Goal: Information Seeking & Learning: Understand process/instructions

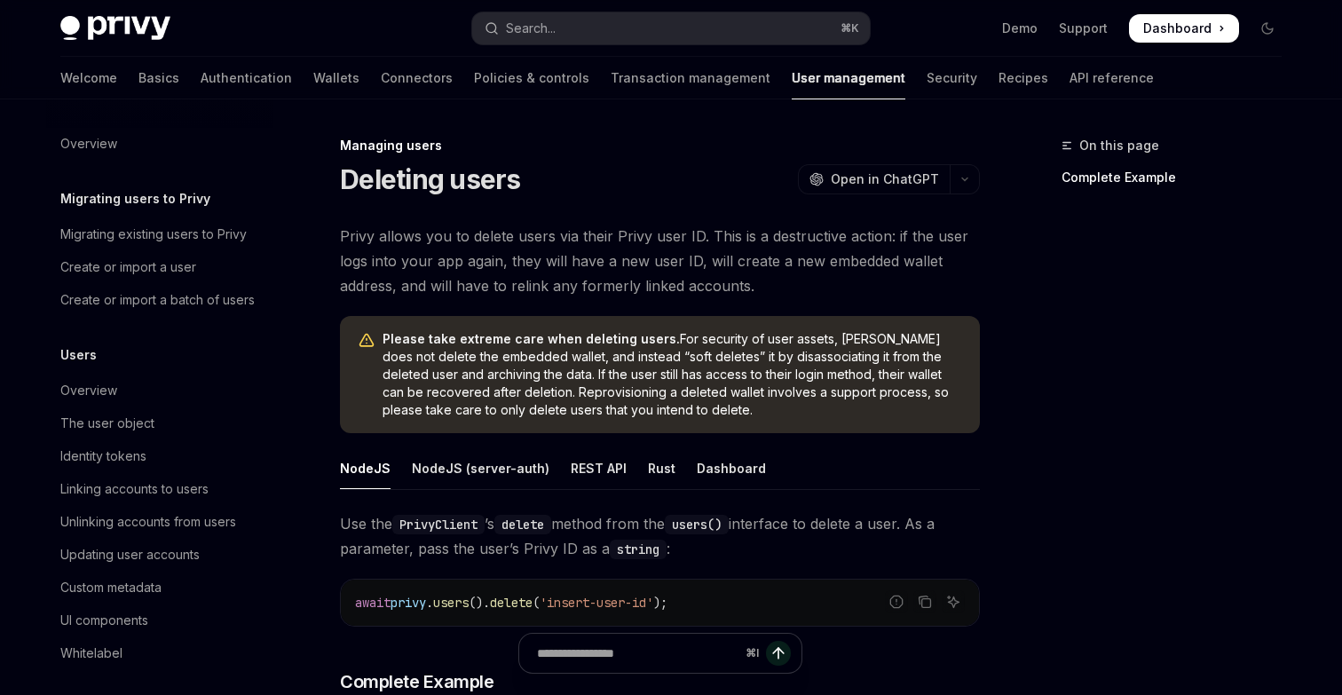
scroll to position [322, 0]
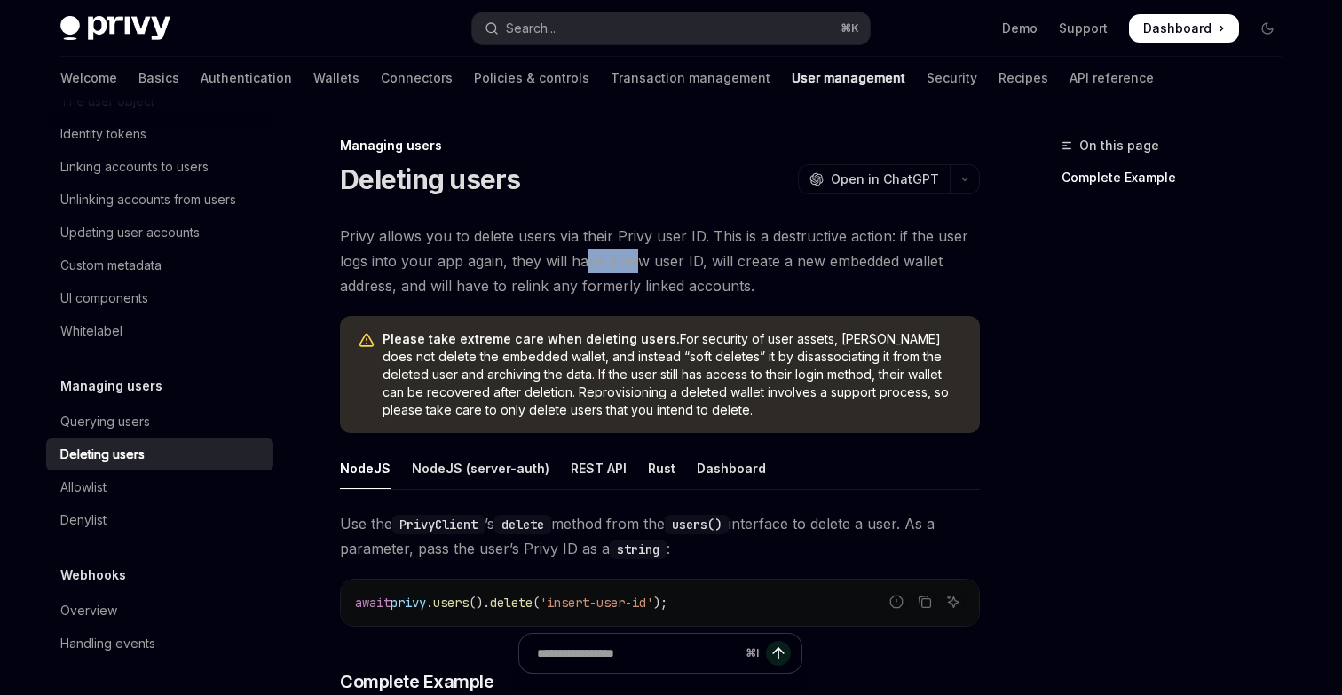
drag, startPoint x: 581, startPoint y: 261, endPoint x: 636, endPoint y: 265, distance: 55.2
click at [635, 264] on span "Privy allows you to delete users via their Privy user ID. This is a destructive…" at bounding box center [660, 261] width 640 height 75
click at [636, 265] on span "Privy allows you to delete users via their Privy user ID. This is a destructive…" at bounding box center [660, 261] width 640 height 75
click at [572, 260] on span "Privy allows you to delete users via their Privy user ID. This is a destructive…" at bounding box center [660, 261] width 640 height 75
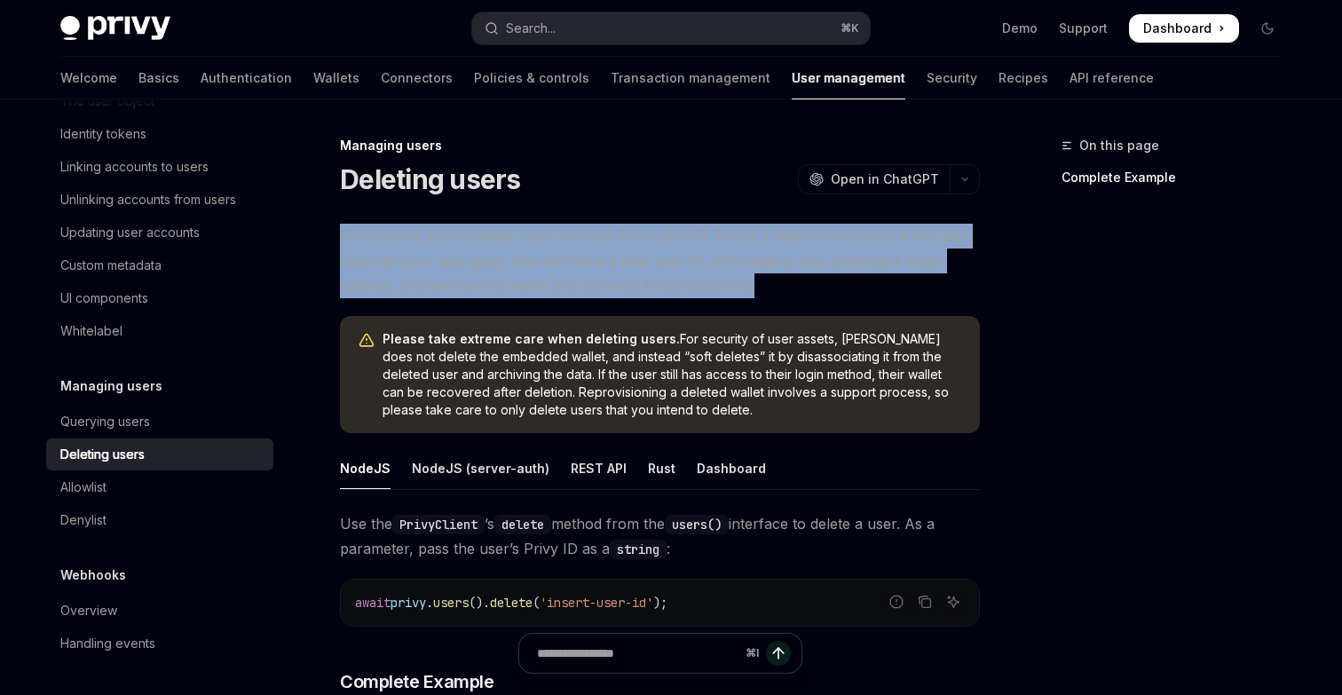
click at [572, 260] on span "Privy allows you to delete users via their Privy user ID. This is a destructive…" at bounding box center [660, 261] width 640 height 75
click at [562, 279] on span "Privy allows you to delete users via their Privy user ID. This is a destructive…" at bounding box center [660, 261] width 640 height 75
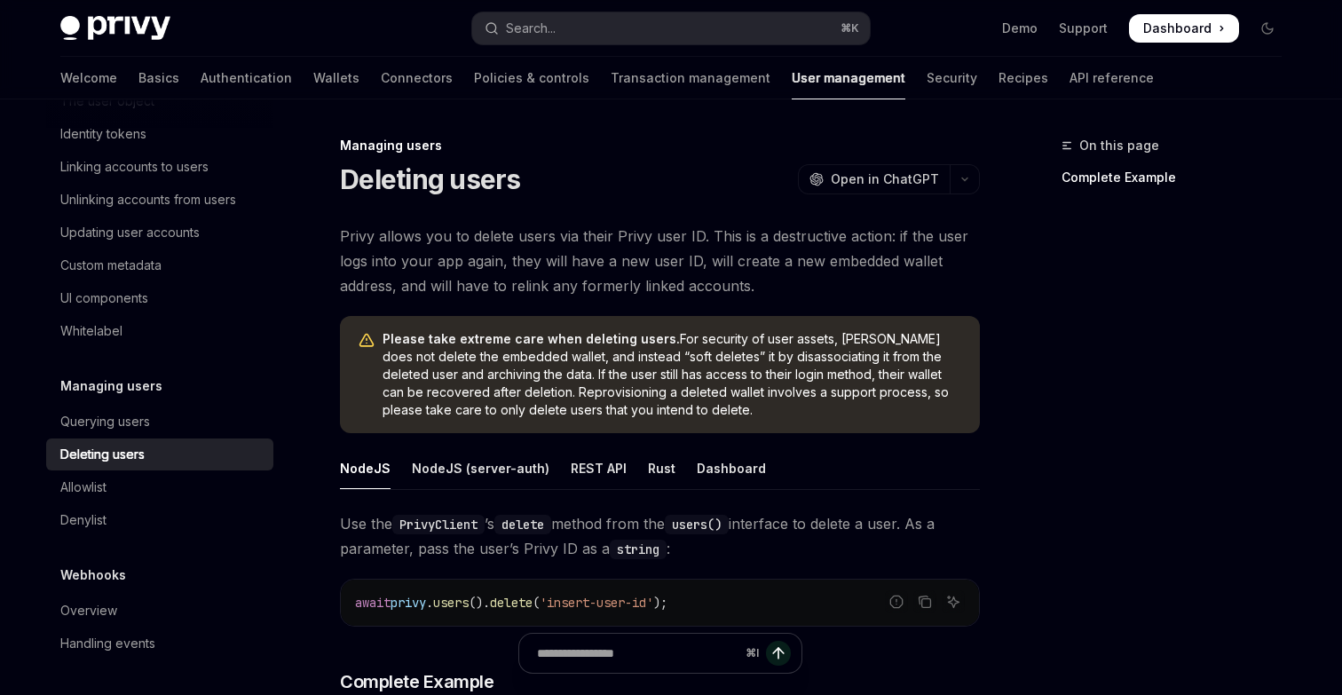
click at [562, 279] on span "Privy allows you to delete users via their Privy user ID. This is a destructive…" at bounding box center [660, 261] width 640 height 75
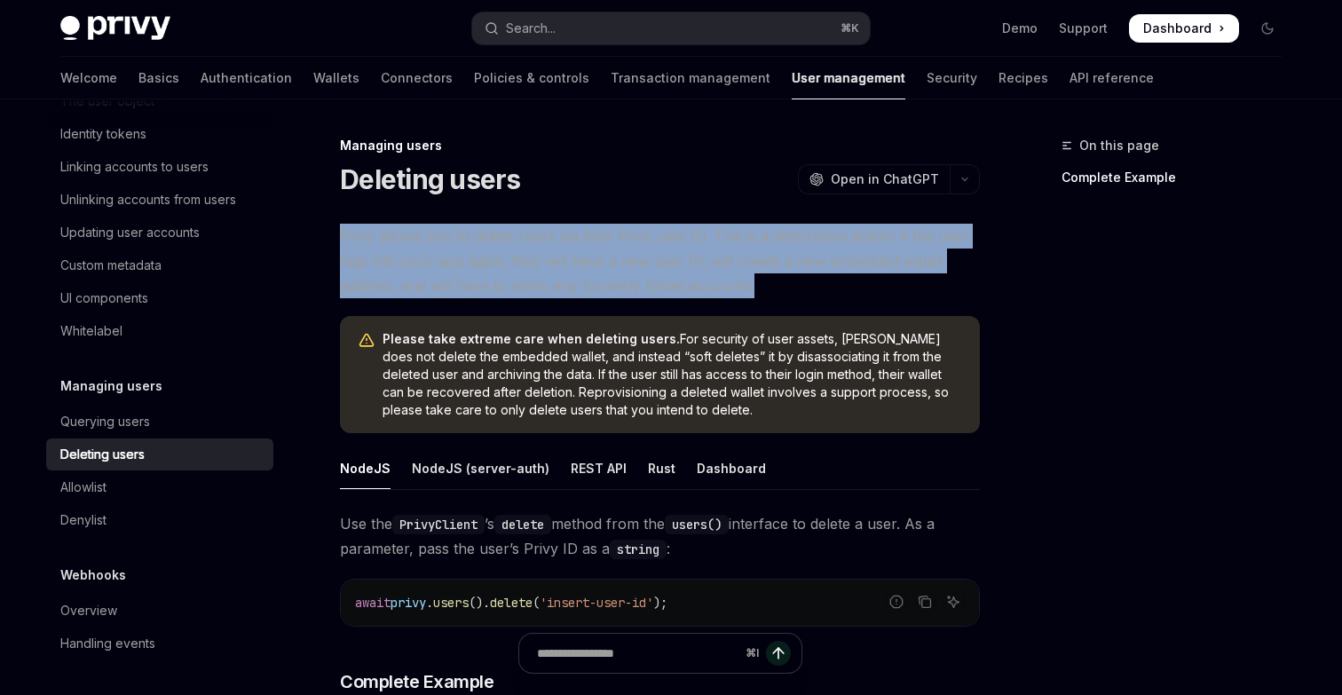
click at [562, 279] on span "Privy allows you to delete users via their Privy user ID. This is a destructive…" at bounding box center [660, 261] width 640 height 75
click at [521, 279] on span "Privy allows you to delete users via their Privy user ID. This is a destructive…" at bounding box center [660, 261] width 640 height 75
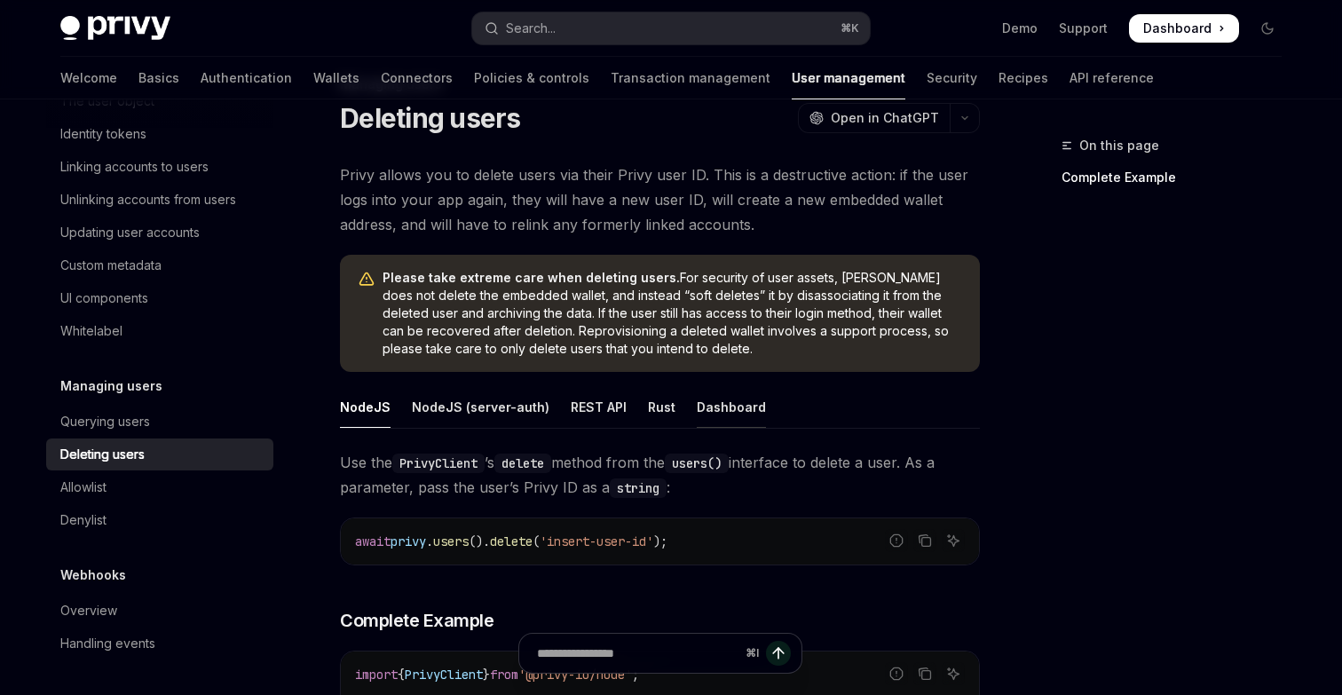
scroll to position [0, 0]
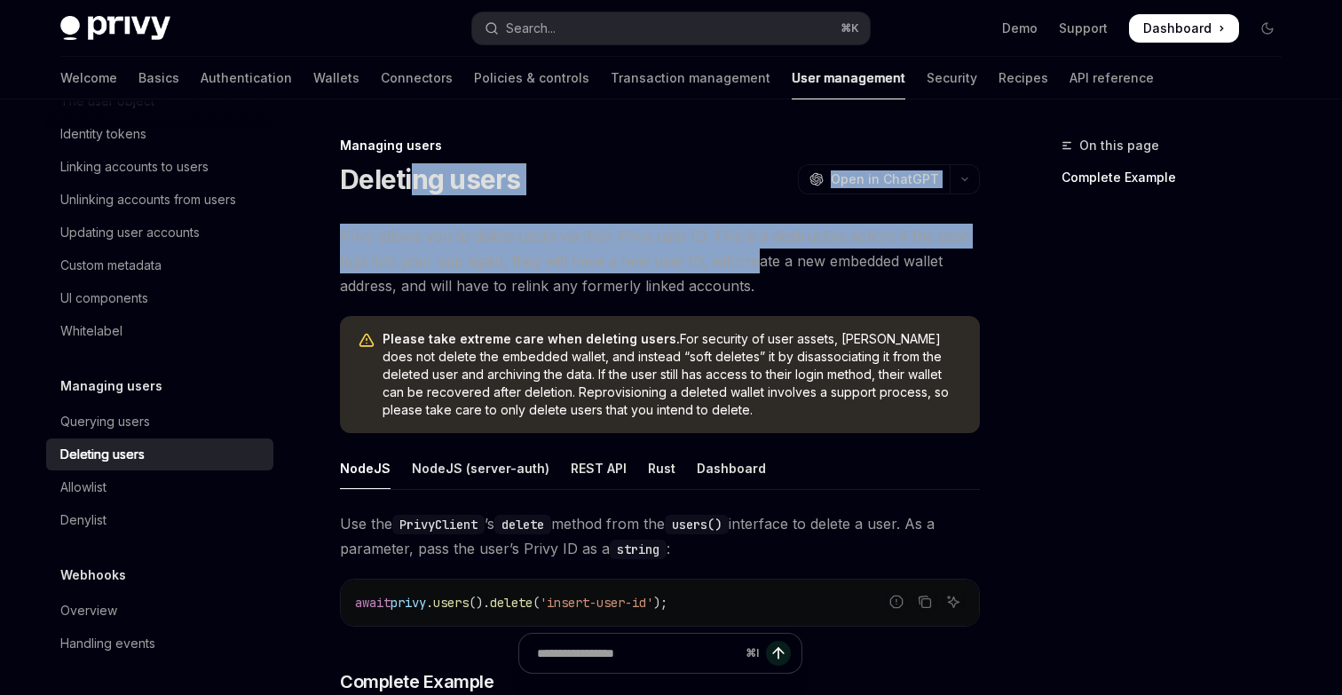
drag, startPoint x: 746, startPoint y: 262, endPoint x: 407, endPoint y: 170, distance: 352.2
click at [407, 170] on h1 "Deleting users" at bounding box center [430, 179] width 181 height 32
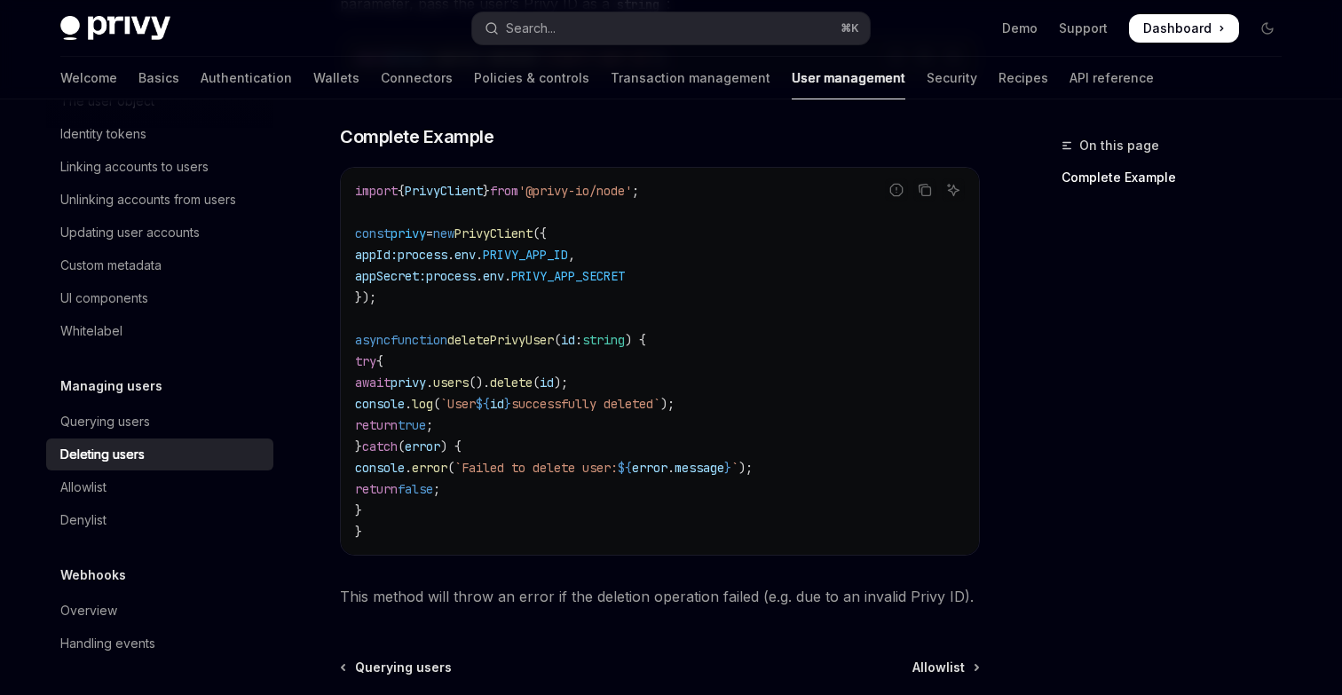
scroll to position [549, 0]
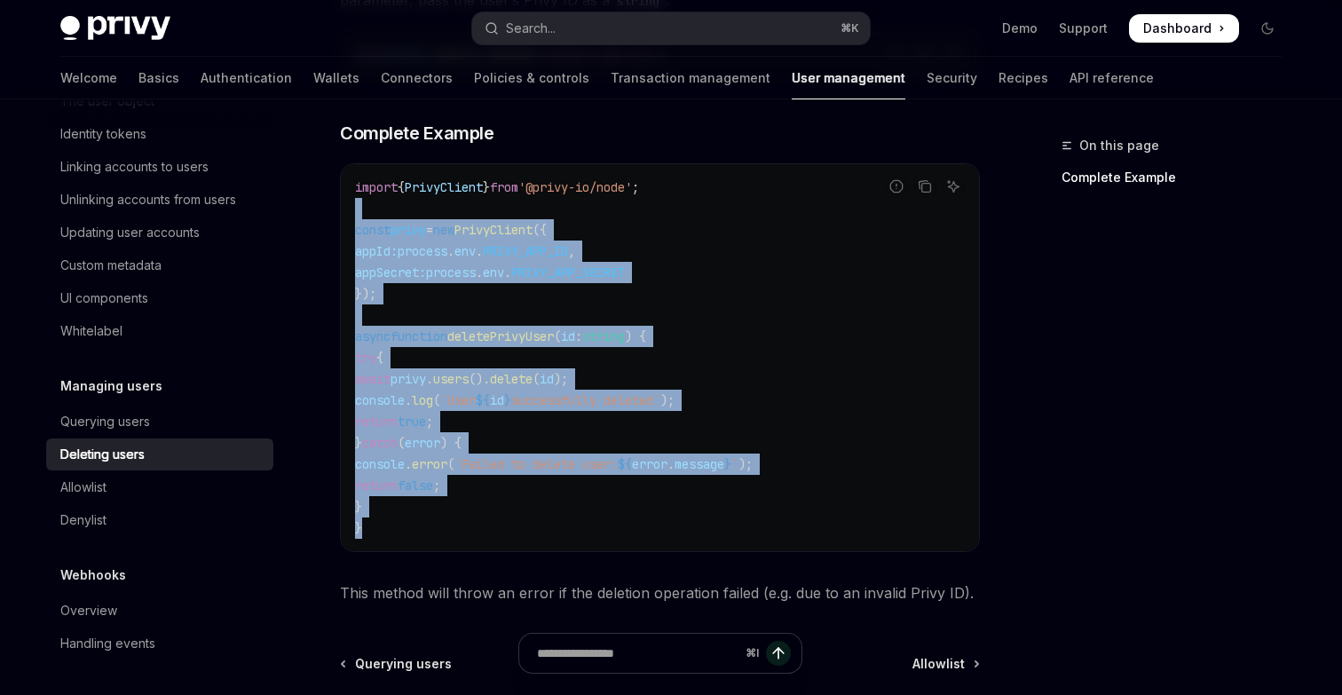
drag, startPoint x: 591, startPoint y: 519, endPoint x: 371, endPoint y: 205, distance: 383.6
click at [373, 208] on code "import { PrivyClient } from '@privy-io/node' ; const privy = new PrivyClient ({…" at bounding box center [660, 358] width 610 height 362
click at [371, 205] on code "import { PrivyClient } from '@privy-io/node' ; const privy = new PrivyClient ({…" at bounding box center [660, 358] width 610 height 362
drag, startPoint x: 358, startPoint y: 192, endPoint x: 586, endPoint y: 553, distance: 427.2
click at [586, 551] on div "Report incorrect code Copy Ask AI import { PrivyClient } from '@privy-io/node' …" at bounding box center [660, 357] width 640 height 389
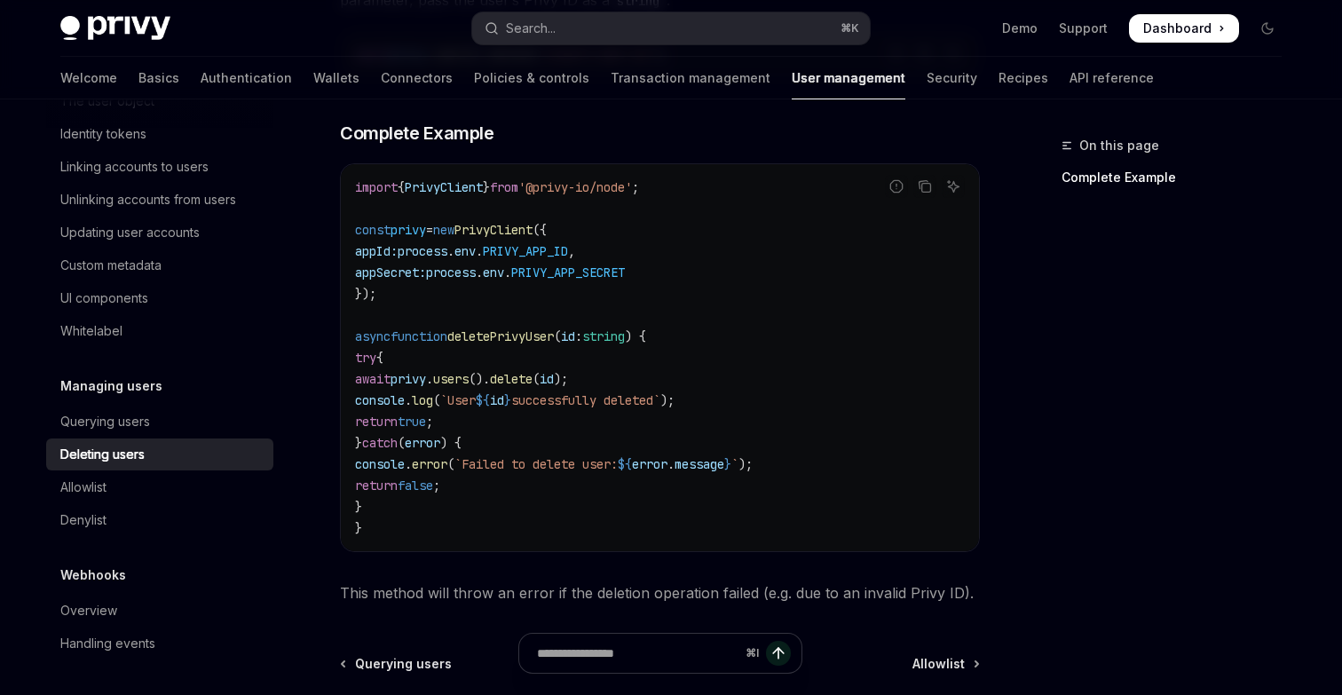
click at [586, 553] on div "Use the PrivyClient ’s delete method from the users() interface to delete a use…" at bounding box center [660, 284] width 640 height 643
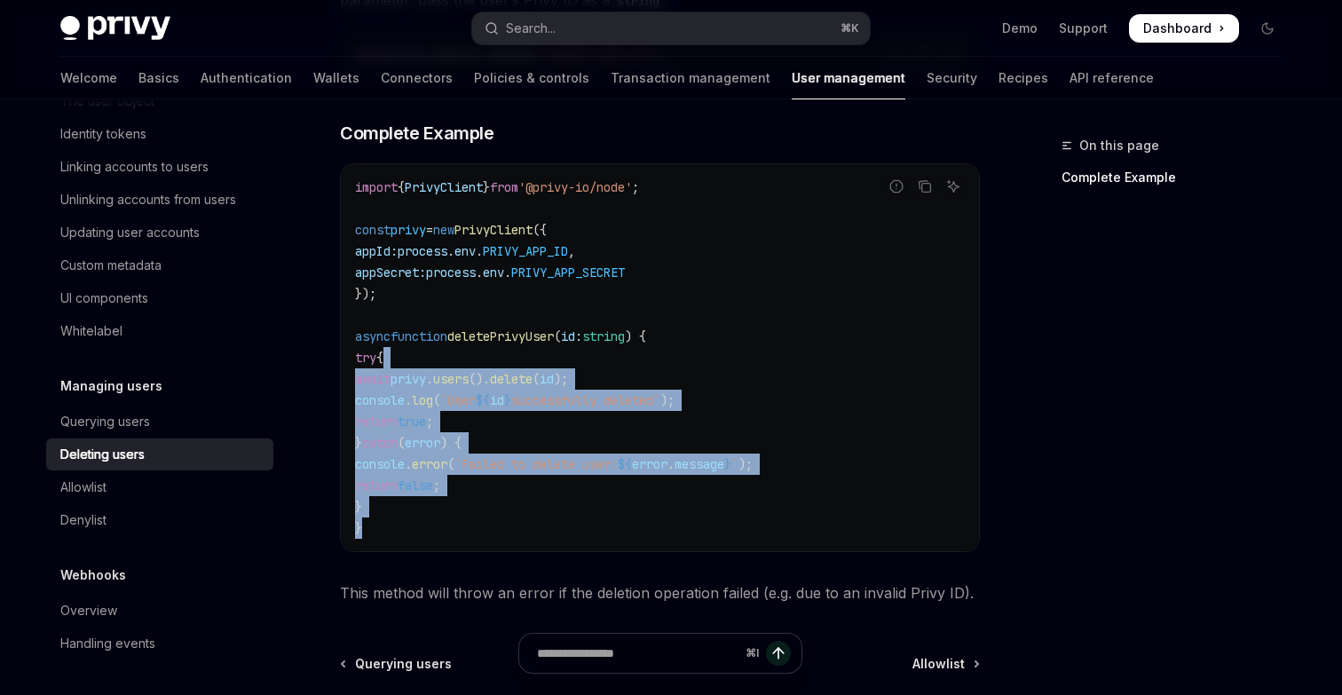
drag, startPoint x: 601, startPoint y: 544, endPoint x: 461, endPoint y: 346, distance: 242.6
click at [461, 346] on div "import { PrivyClient } from '@privy-io/node' ; const privy = new PrivyClient ({…" at bounding box center [660, 357] width 638 height 387
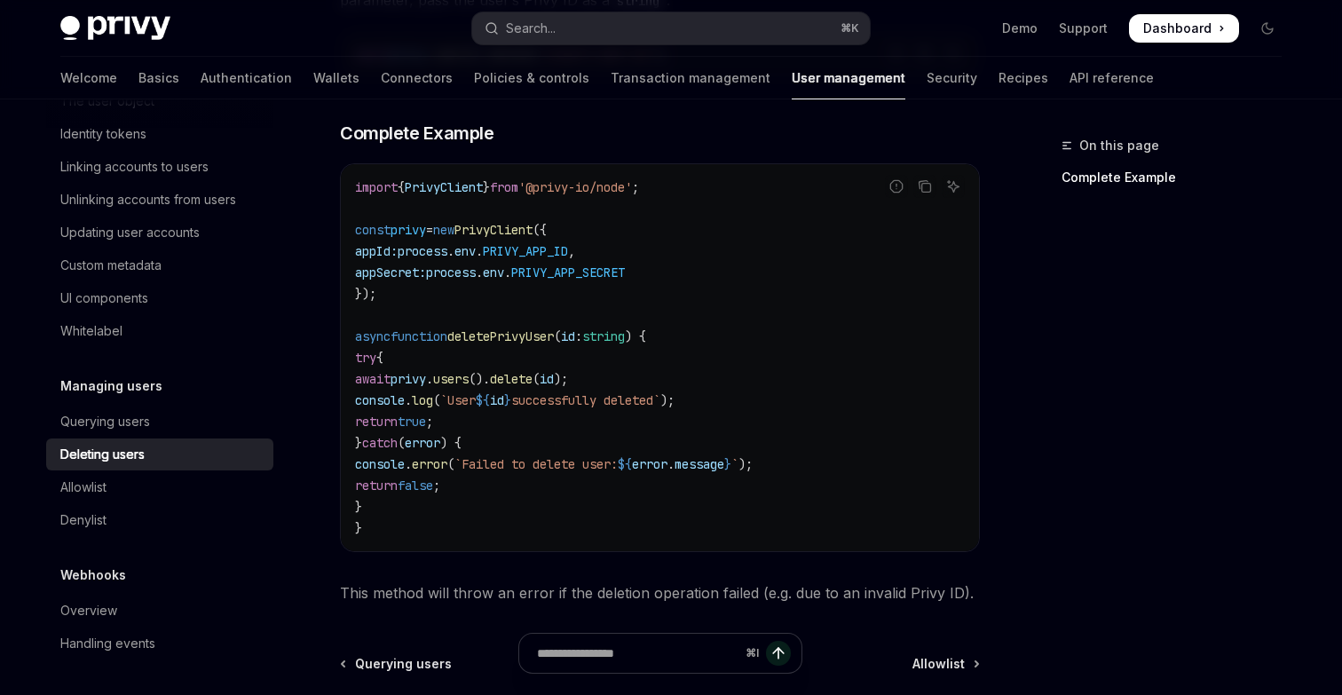
click at [450, 344] on code "import { PrivyClient } from '@privy-io/node' ; const privy = new PrivyClient ({…" at bounding box center [660, 358] width 610 height 362
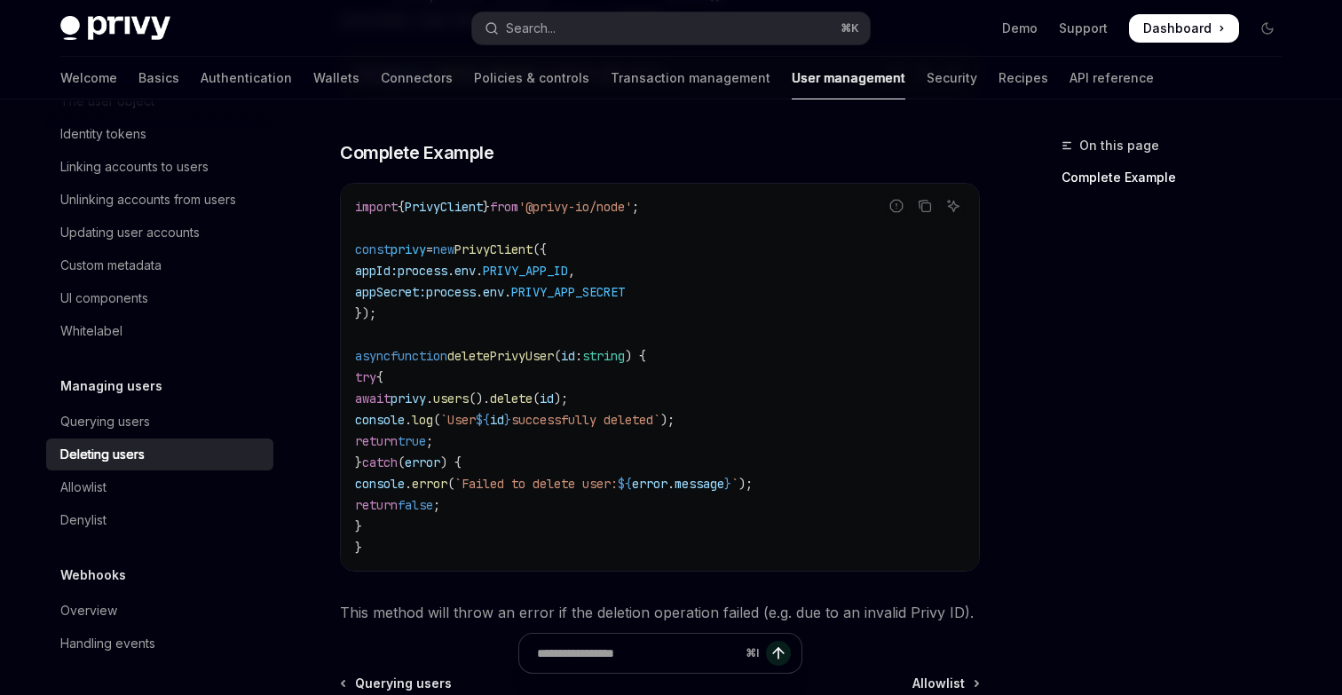
scroll to position [535, 0]
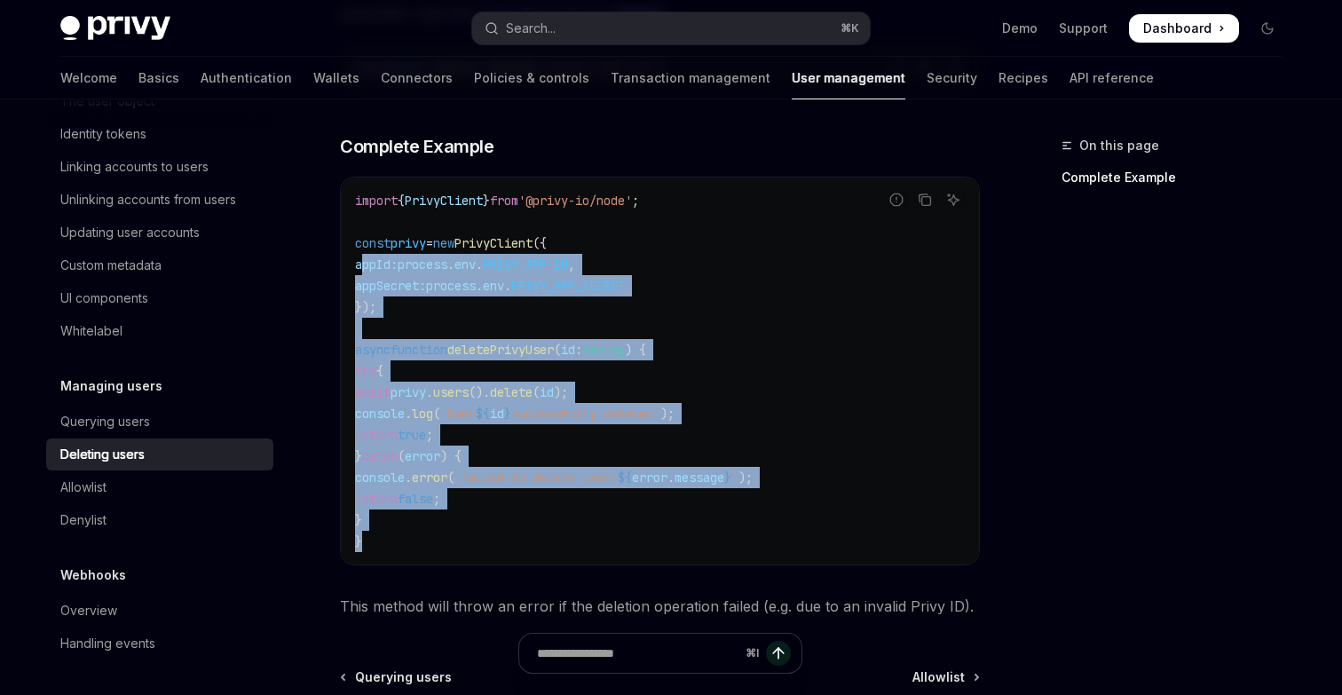
drag, startPoint x: 437, startPoint y: 541, endPoint x: 365, endPoint y: 241, distance: 308.5
click at [365, 242] on code "import { PrivyClient } from '@privy-io/node' ; const privy = new PrivyClient ({…" at bounding box center [660, 371] width 610 height 362
click at [432, 322] on code "import { PrivyClient } from '@privy-io/node' ; const privy = new PrivyClient ({…" at bounding box center [660, 371] width 610 height 362
drag, startPoint x: 349, startPoint y: 229, endPoint x: 486, endPoint y: 576, distance: 373.0
click at [486, 575] on div "Use the PrivyClient ’s delete method from the users() interface to delete a use…" at bounding box center [660, 297] width 640 height 643
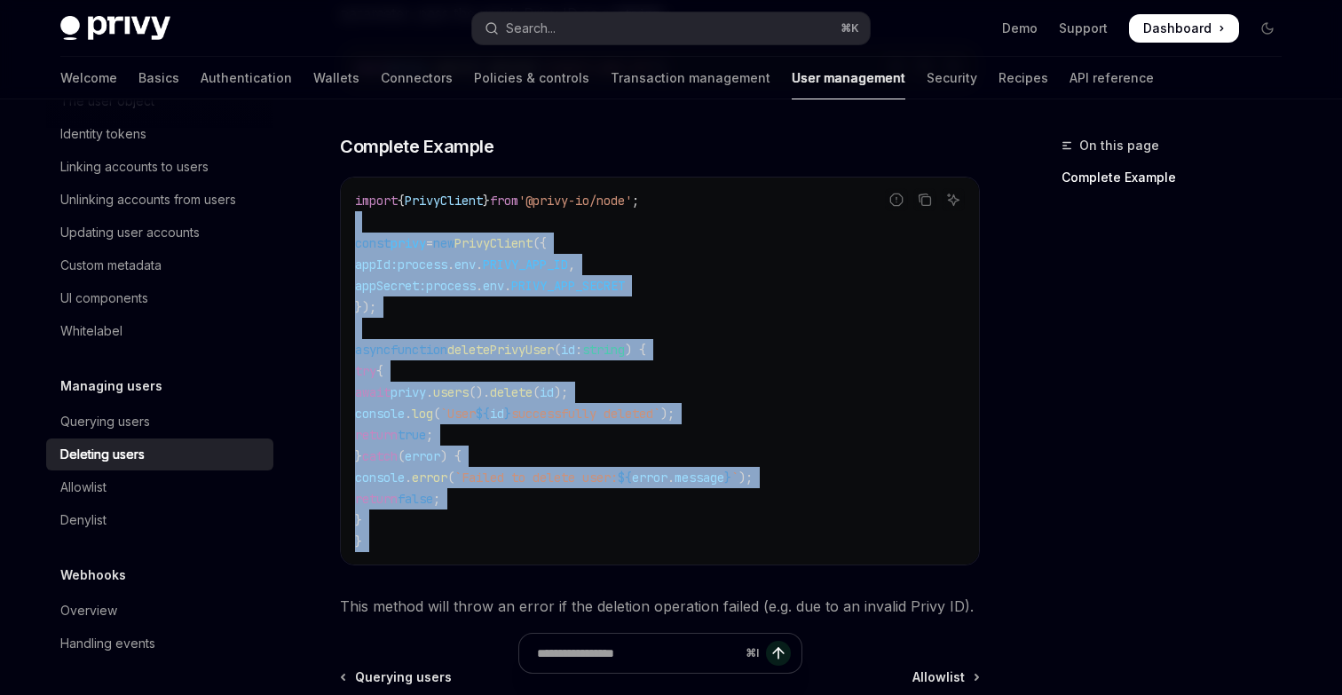
click at [486, 576] on div "Use the PrivyClient ’s delete method from the users() interface to delete a use…" at bounding box center [660, 297] width 640 height 643
drag, startPoint x: 486, startPoint y: 560, endPoint x: 360, endPoint y: 241, distance: 342.3
click at [360, 241] on div "import { PrivyClient } from '@privy-io/node' ; const privy = new PrivyClient ({…" at bounding box center [660, 371] width 638 height 387
click at [360, 241] on span "const" at bounding box center [373, 243] width 36 height 16
drag, startPoint x: 360, startPoint y: 202, endPoint x: 489, endPoint y: 594, distance: 412.0
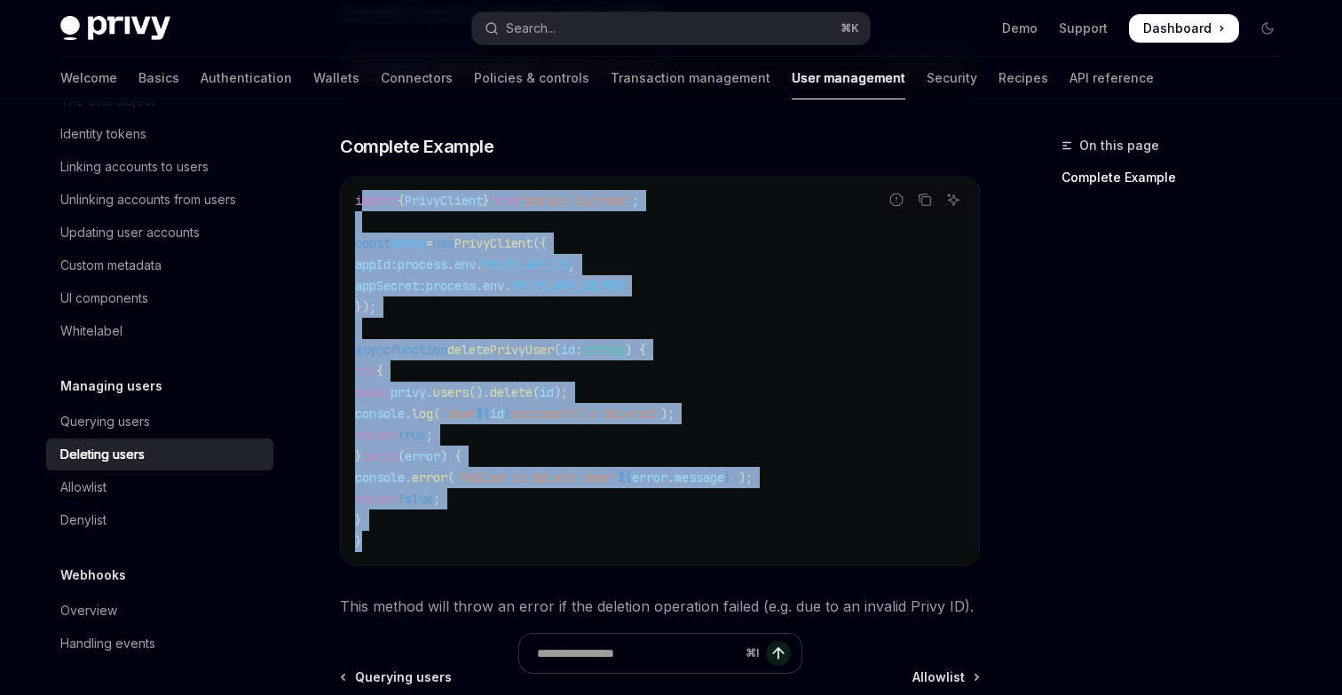
click at [488, 588] on div "Use the PrivyClient ’s delete method from the users() interface to delete a use…" at bounding box center [660, 297] width 640 height 643
click at [458, 528] on code "import { PrivyClient } from '@privy-io/node' ; const privy = new PrivyClient ({…" at bounding box center [660, 371] width 610 height 362
drag, startPoint x: 443, startPoint y: 545, endPoint x: 343, endPoint y: 197, distance: 361.9
click at [343, 197] on div "import { PrivyClient } from '@privy-io/node' ; const privy = new PrivyClient ({…" at bounding box center [660, 371] width 638 height 387
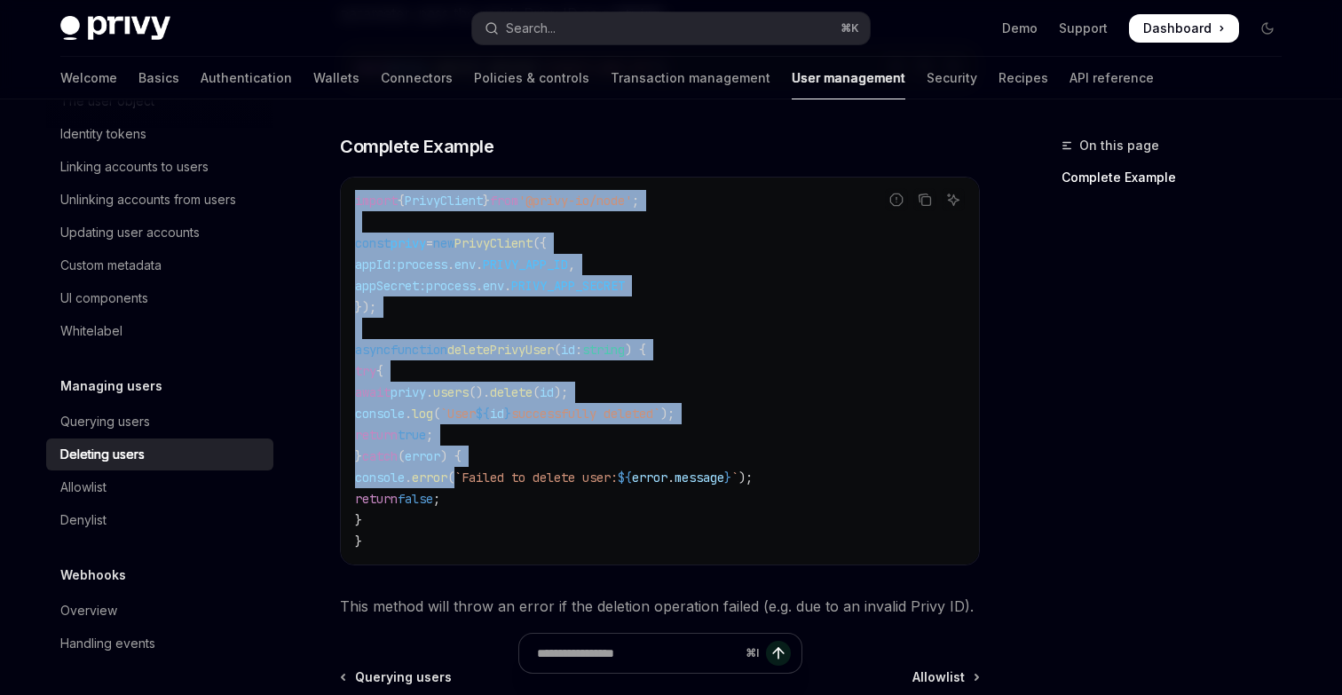
drag, startPoint x: 343, startPoint y: 197, endPoint x: 493, endPoint y: 488, distance: 327.5
click at [493, 485] on div "import { PrivyClient } from '@privy-io/node' ; const privy = new PrivyClient ({…" at bounding box center [660, 371] width 638 height 387
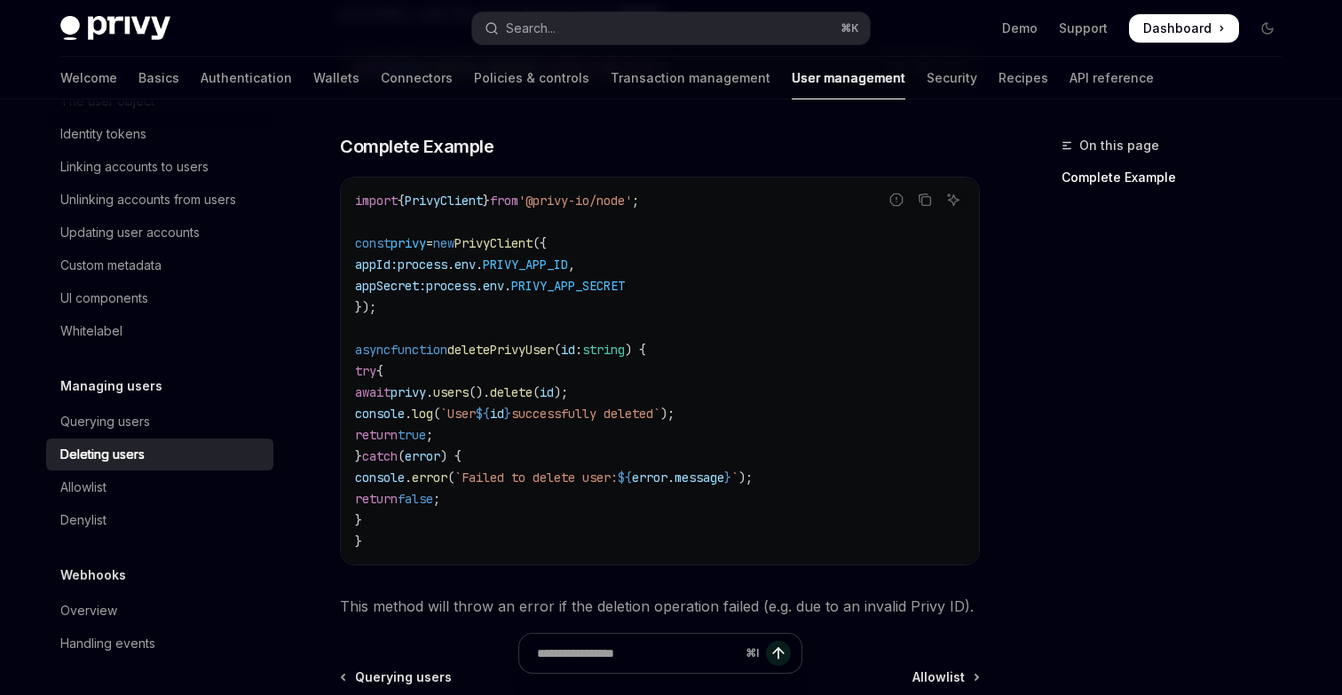
click at [489, 519] on code "import { PrivyClient } from '@privy-io/node' ; const privy = new PrivyClient ({…" at bounding box center [660, 371] width 610 height 362
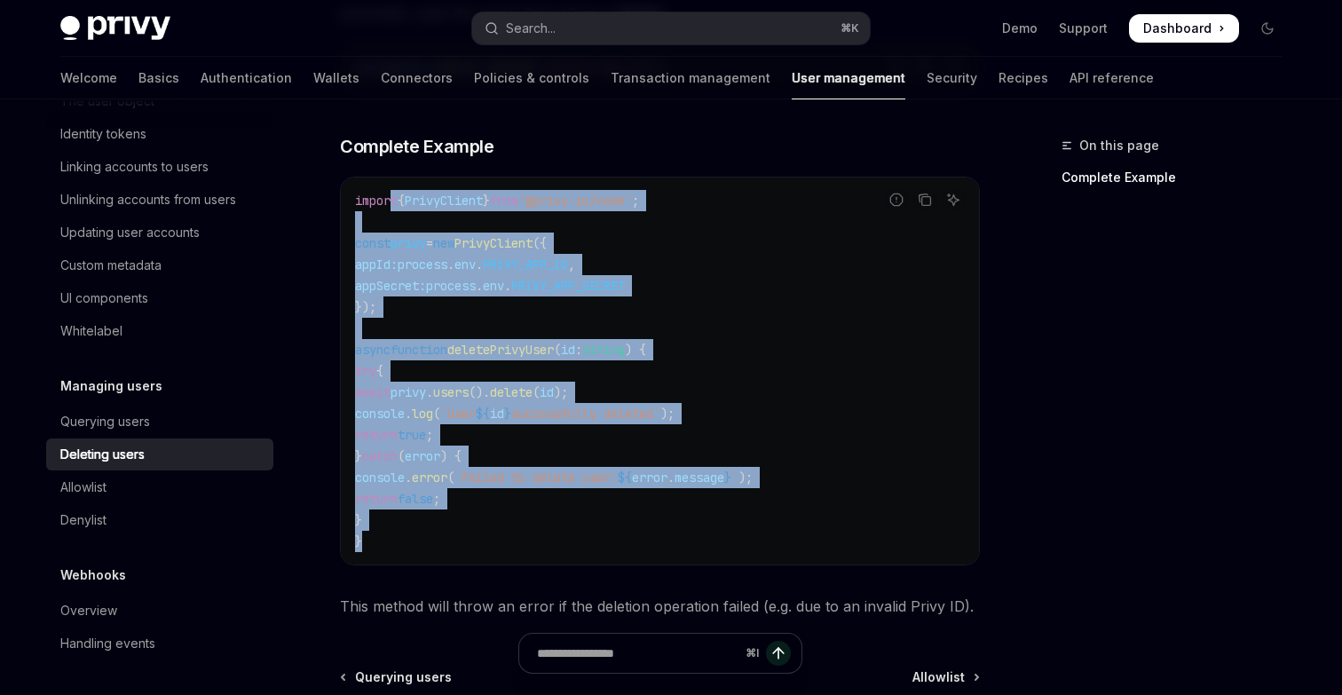
drag, startPoint x: 489, startPoint y: 547, endPoint x: 394, endPoint y: 208, distance: 352.1
click at [394, 208] on code "import { PrivyClient } from '@privy-io/node' ; const privy = new PrivyClient ({…" at bounding box center [660, 371] width 610 height 362
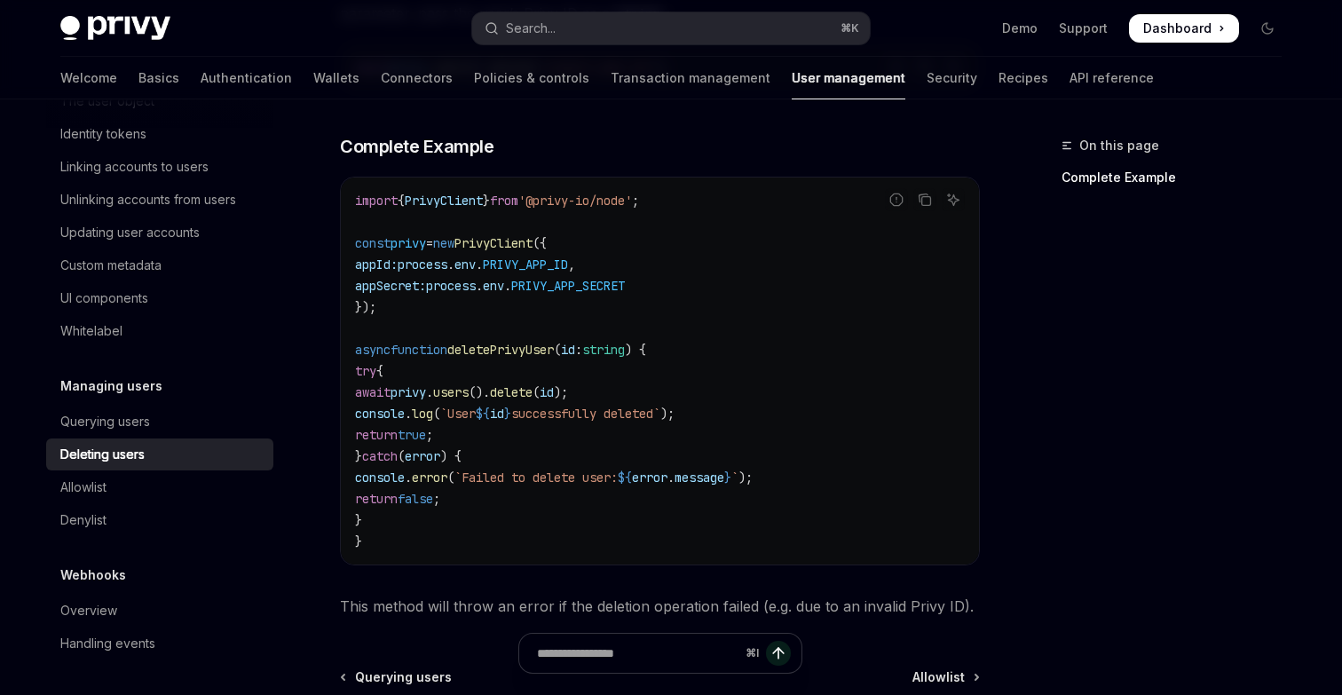
click at [364, 206] on span "import" at bounding box center [376, 201] width 43 height 16
drag, startPoint x: 361, startPoint y: 199, endPoint x: 495, endPoint y: 526, distance: 353.9
click at [496, 524] on code "import { PrivyClient } from '@privy-io/node' ; const privy = new PrivyClient ({…" at bounding box center [660, 371] width 610 height 362
click at [495, 526] on code "import { PrivyClient } from '@privy-io/node' ; const privy = new PrivyClient ({…" at bounding box center [660, 371] width 610 height 362
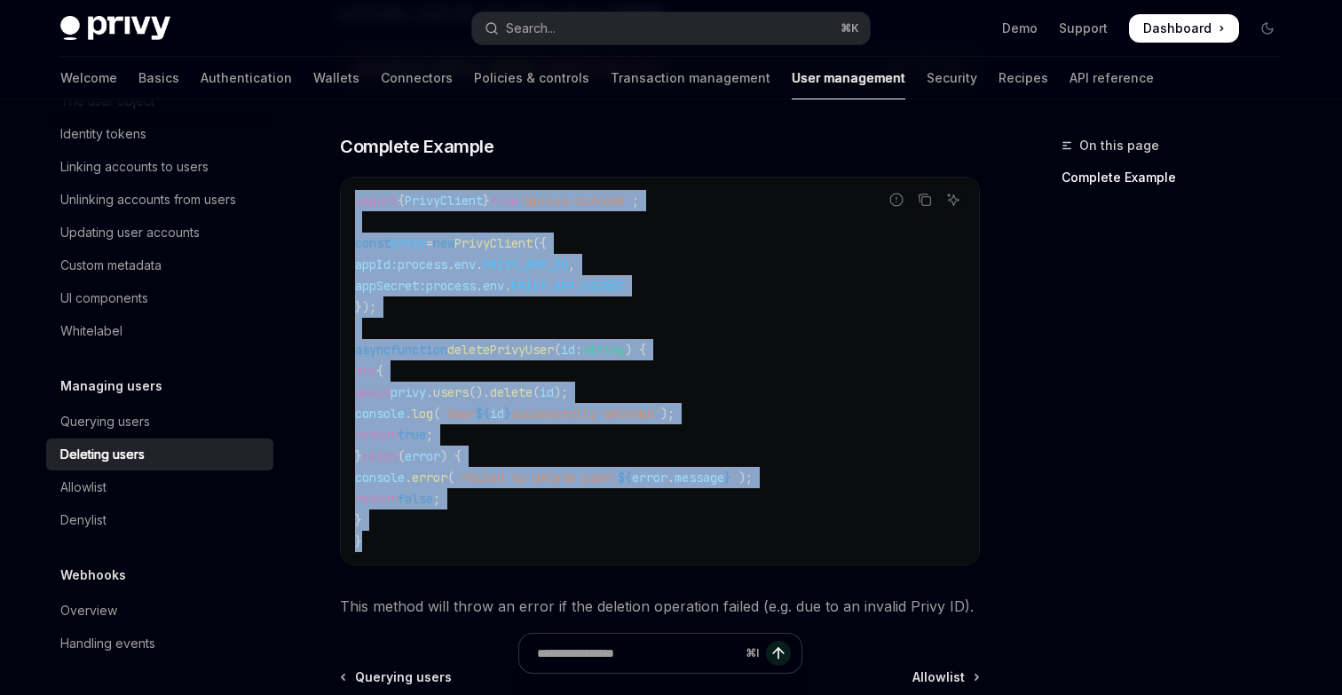
drag, startPoint x: 491, startPoint y: 538, endPoint x: 352, endPoint y: 197, distance: 367.9
click at [352, 197] on div "import { PrivyClient } from '@privy-io/node' ; const privy = new PrivyClient ({…" at bounding box center [660, 371] width 638 height 387
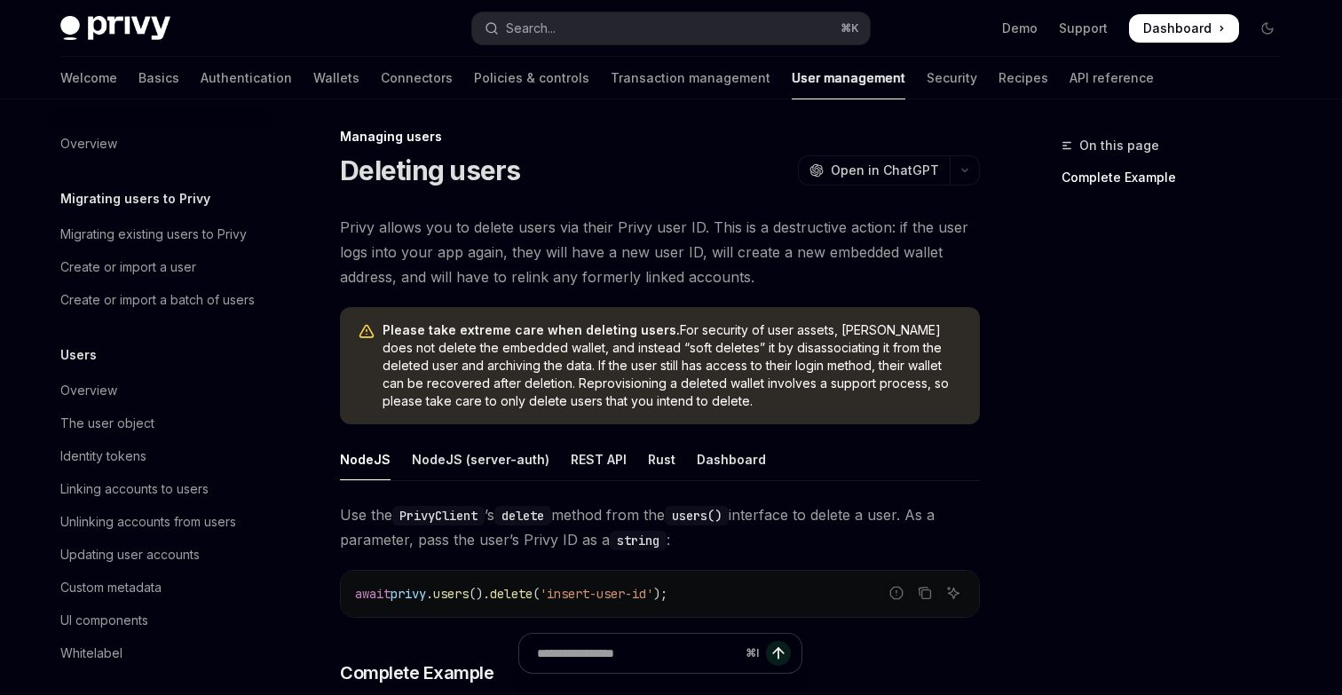
scroll to position [0, 0]
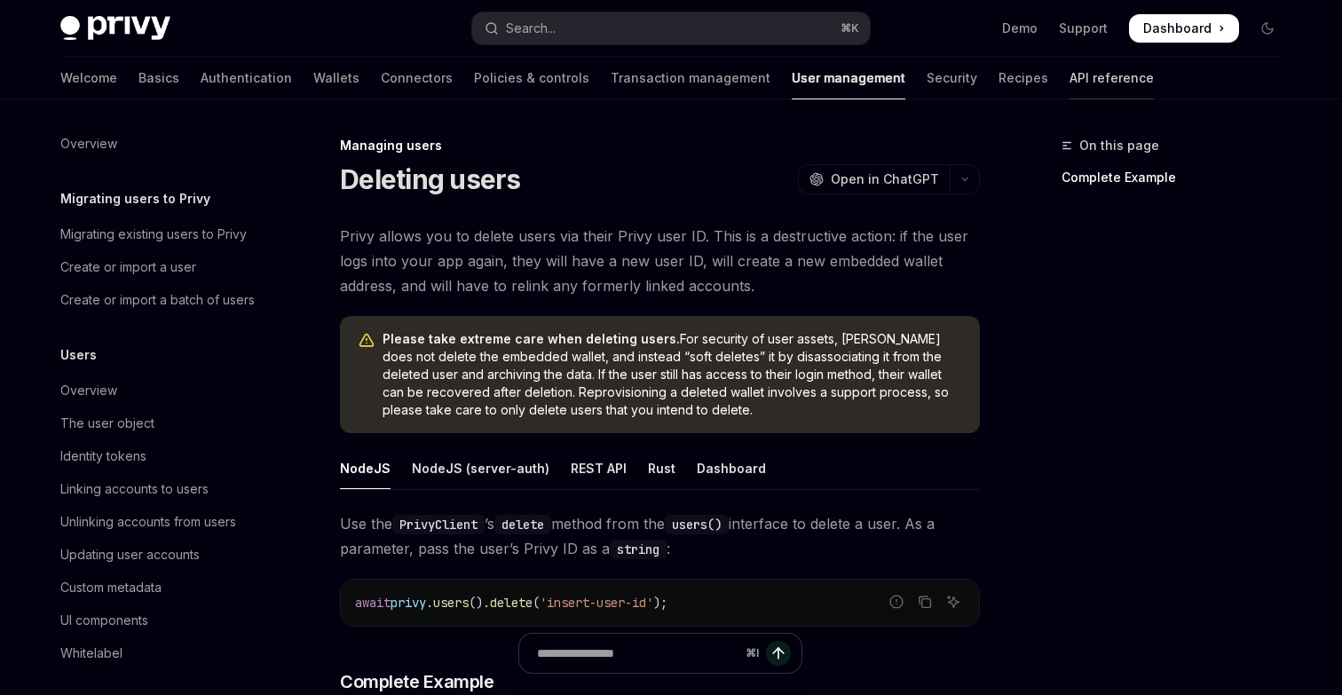
click at [1070, 77] on link "API reference" at bounding box center [1112, 78] width 84 height 43
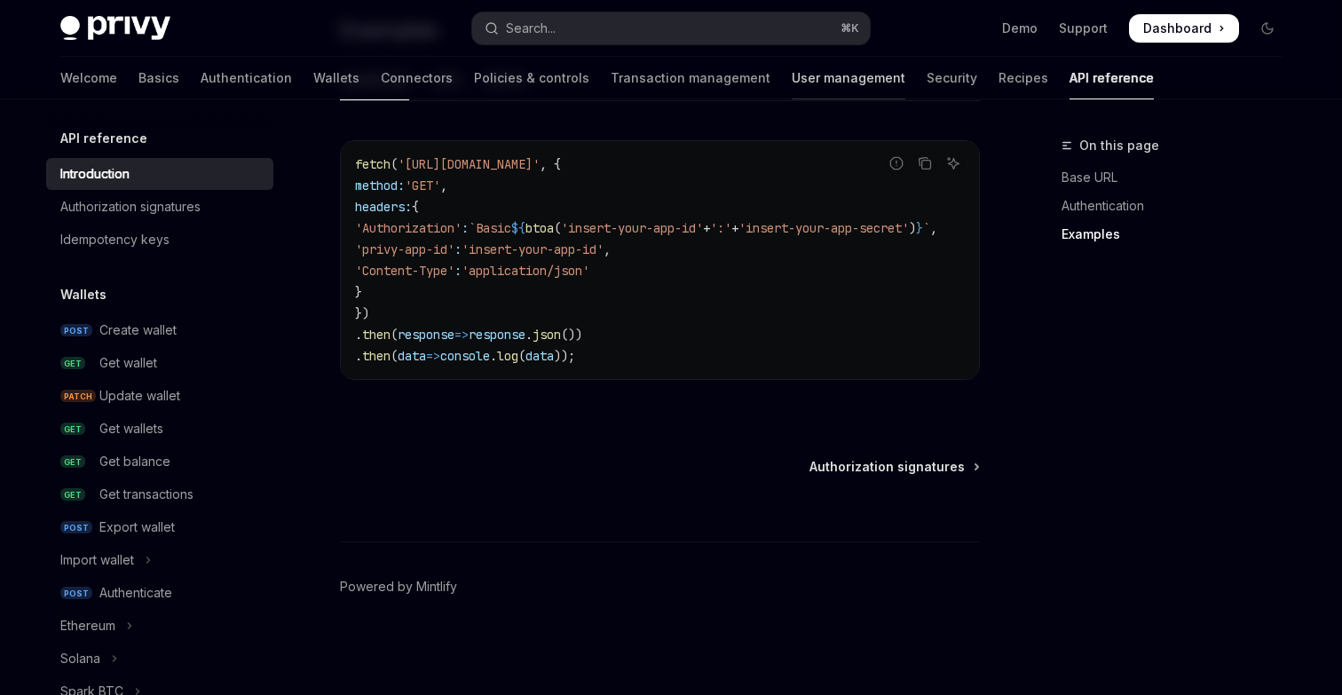
click at [792, 87] on link "User management" at bounding box center [849, 78] width 114 height 43
type textarea "*"
